Goal: Information Seeking & Learning: Find specific fact

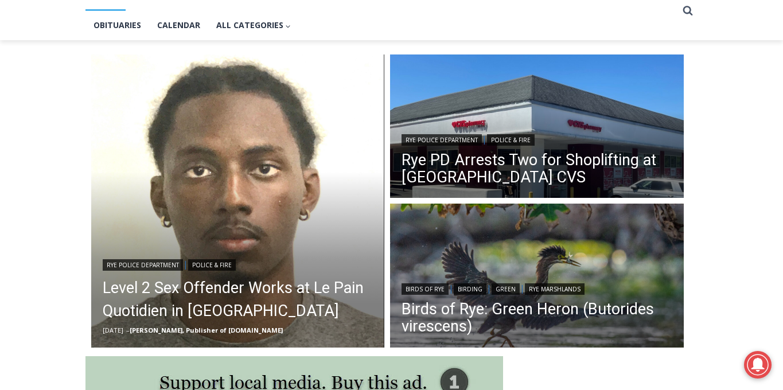
scroll to position [267, 0]
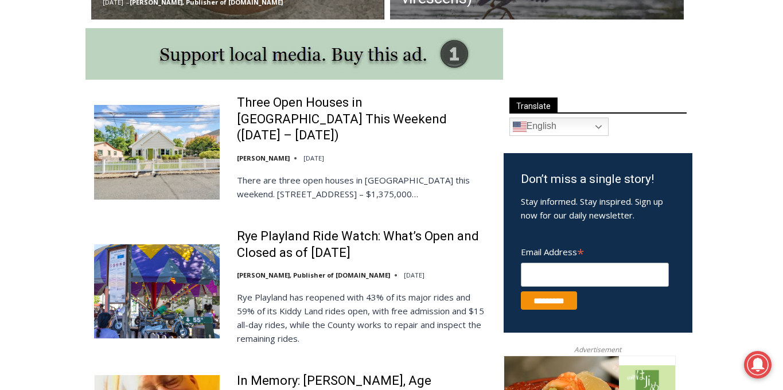
scroll to position [475, 0]
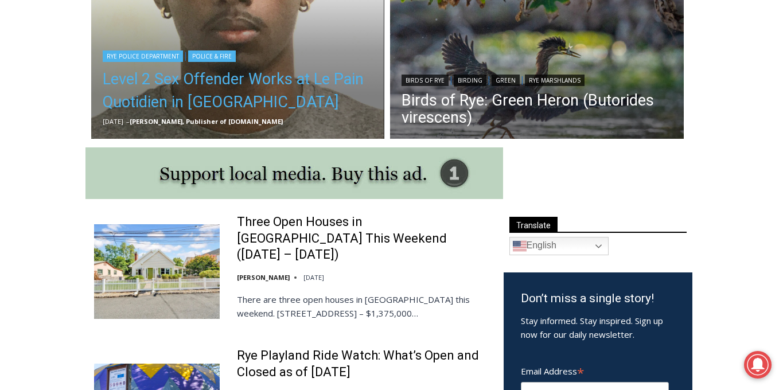
click at [165, 86] on link "Level 2 Sex Offender Works at Le Pain Quotidien in [GEOGRAPHIC_DATA]" at bounding box center [238, 91] width 271 height 46
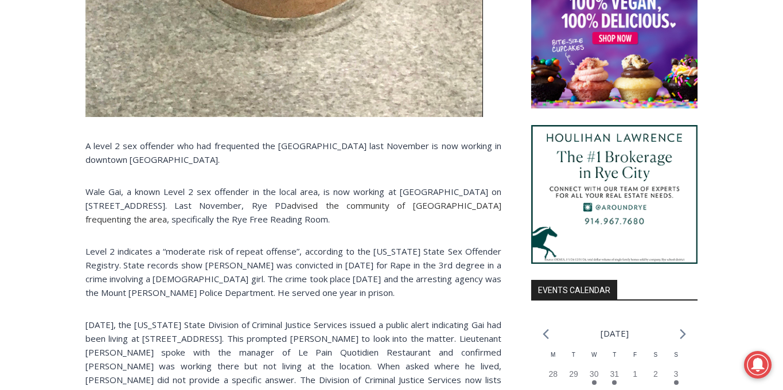
scroll to position [933, 0]
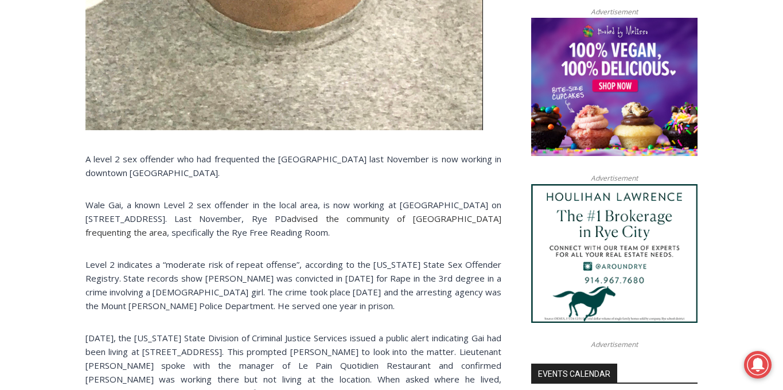
scroll to position [924, 0]
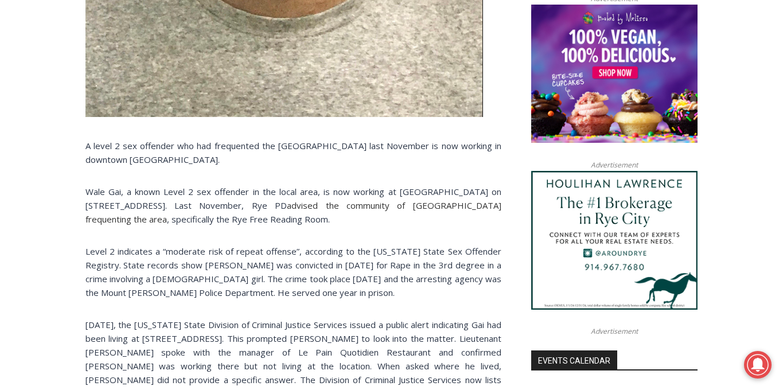
scroll to position [949, 0]
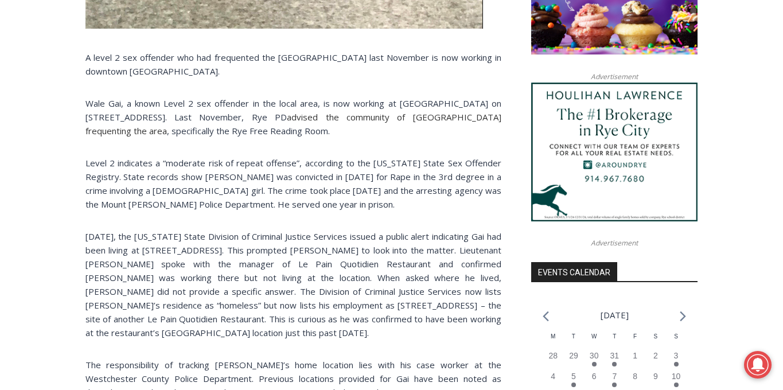
scroll to position [1020, 0]
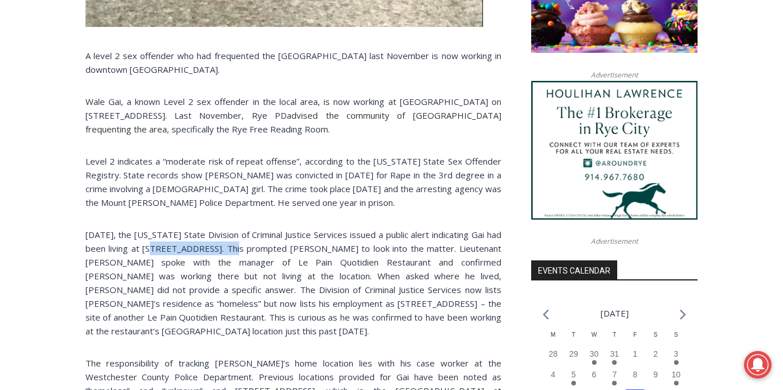
drag, startPoint x: 240, startPoint y: 235, endPoint x: 161, endPoint y: 234, distance: 78.6
click at [161, 234] on p "On Tuesday, the New York State Division of Criminal Justice Services issued a p…" at bounding box center [293, 283] width 416 height 110
copy p "30 Purchase Street."
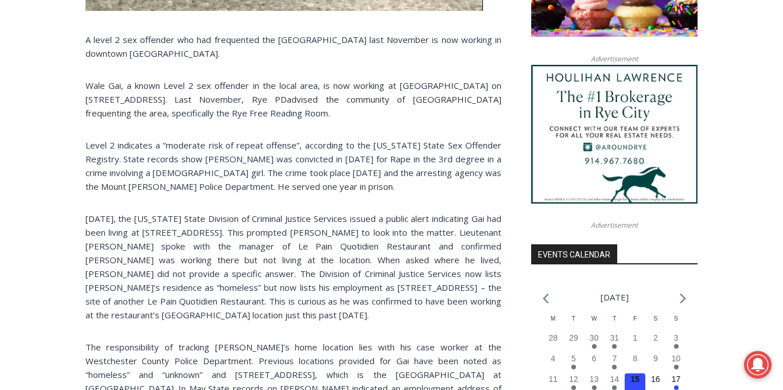
scroll to position [1042, 0]
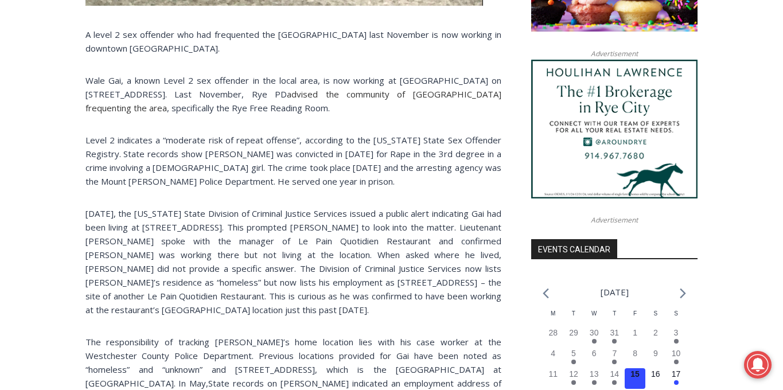
click at [110, 170] on p "Level 2 indicates a “moderate risk of repeat offense”, according to the New Yor…" at bounding box center [293, 160] width 416 height 55
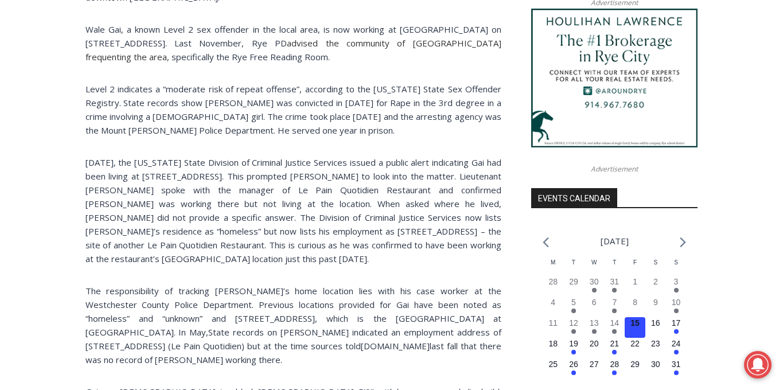
click at [110, 170] on p "On Tuesday, the New York State Division of Criminal Justice Services issued a p…" at bounding box center [293, 210] width 416 height 110
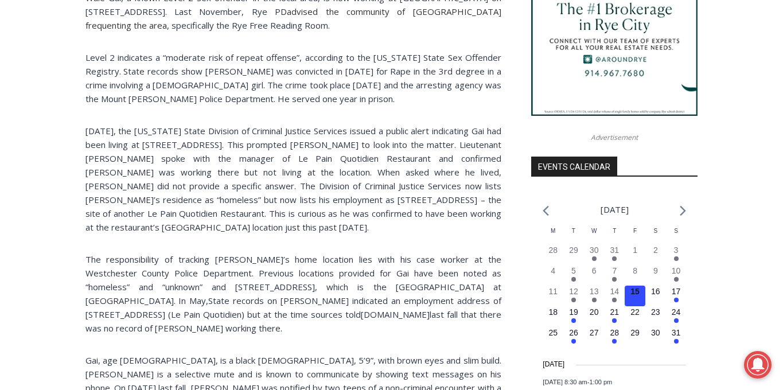
scroll to position [1128, 0]
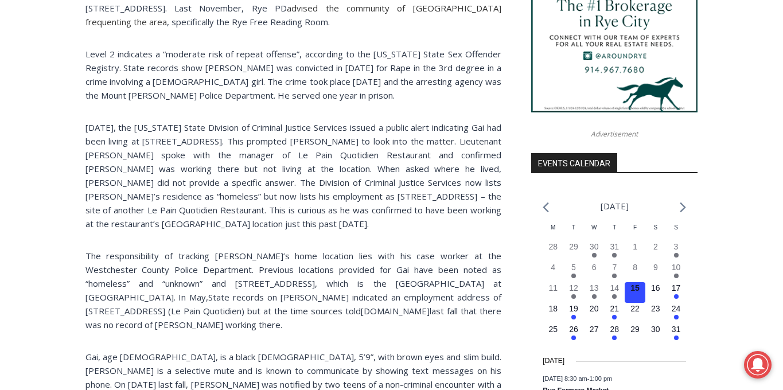
click at [110, 170] on p "On Tuesday, the New York State Division of Criminal Justice Services issued a p…" at bounding box center [293, 175] width 416 height 110
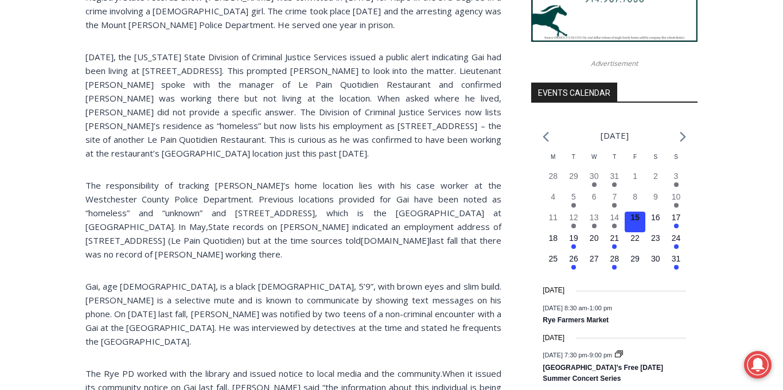
click at [110, 178] on p "The responsibility of tracking Gai’s home location lies with his case worker at…" at bounding box center [293, 219] width 416 height 83
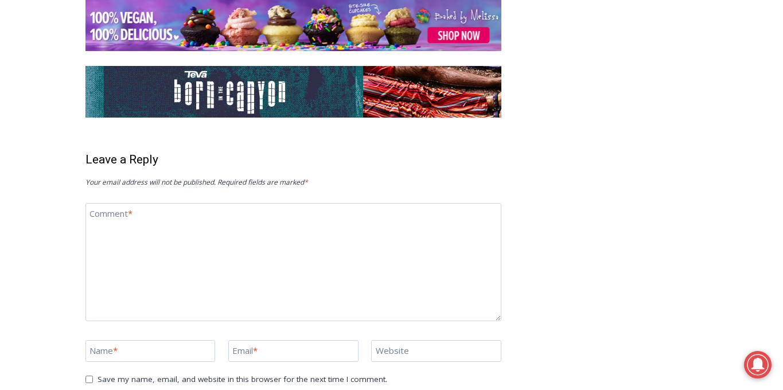
scroll to position [3299, 0]
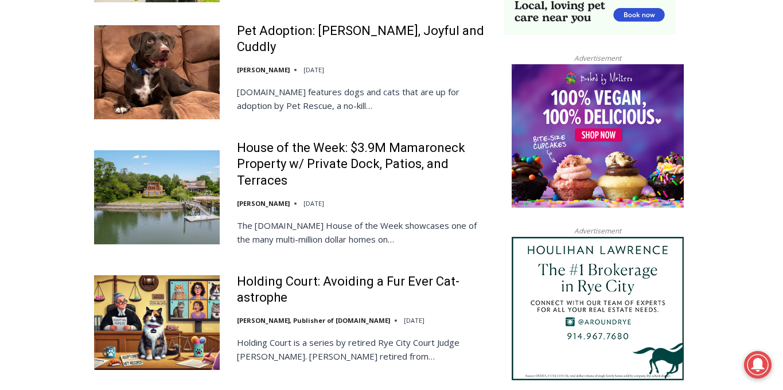
scroll to position [1233, 0]
